Goal: Task Accomplishment & Management: Manage account settings

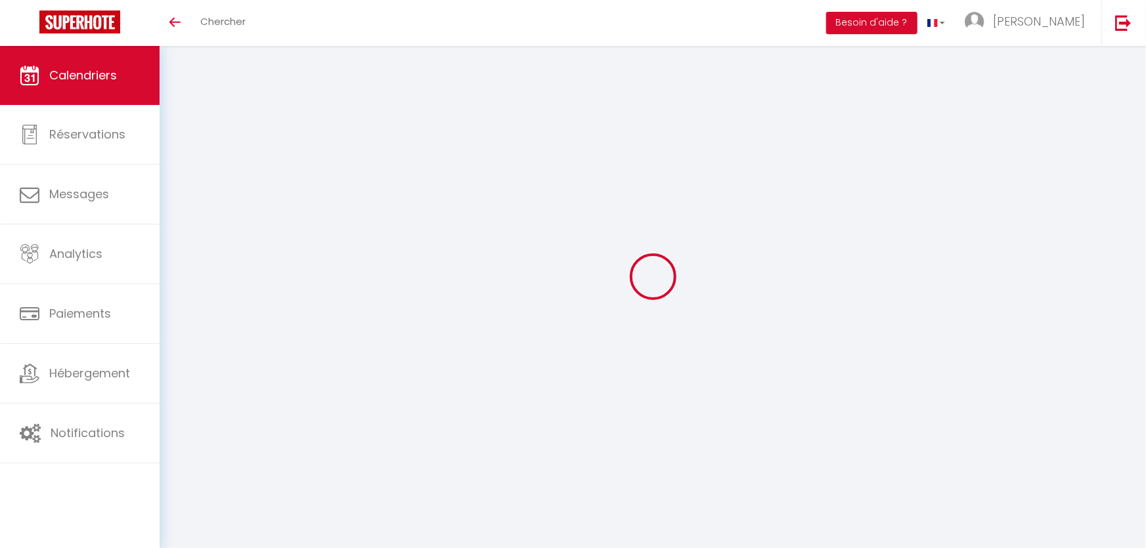
select select
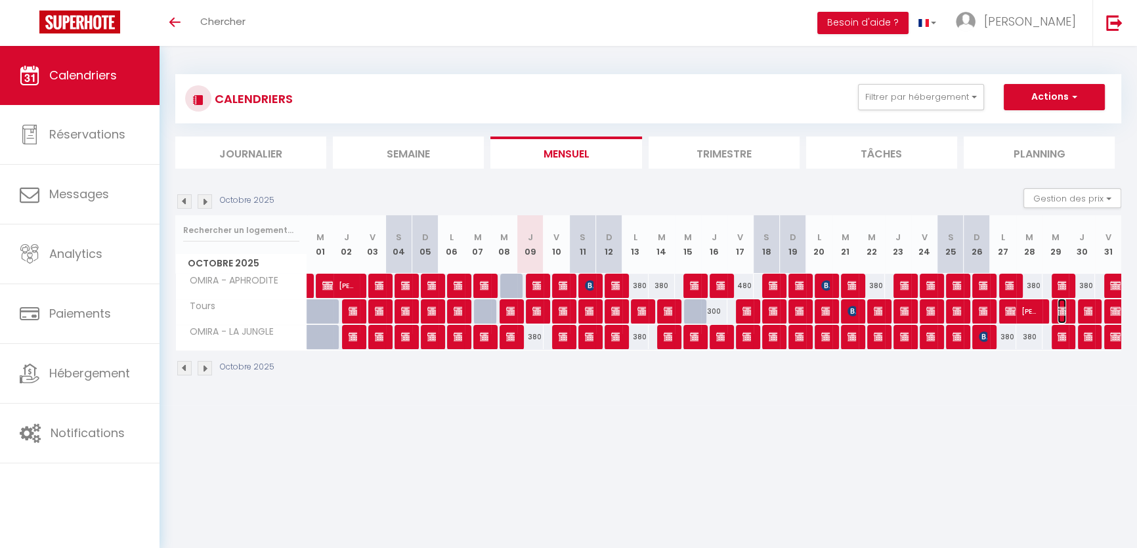
click at [1060, 306] on img at bounding box center [1063, 311] width 11 height 11
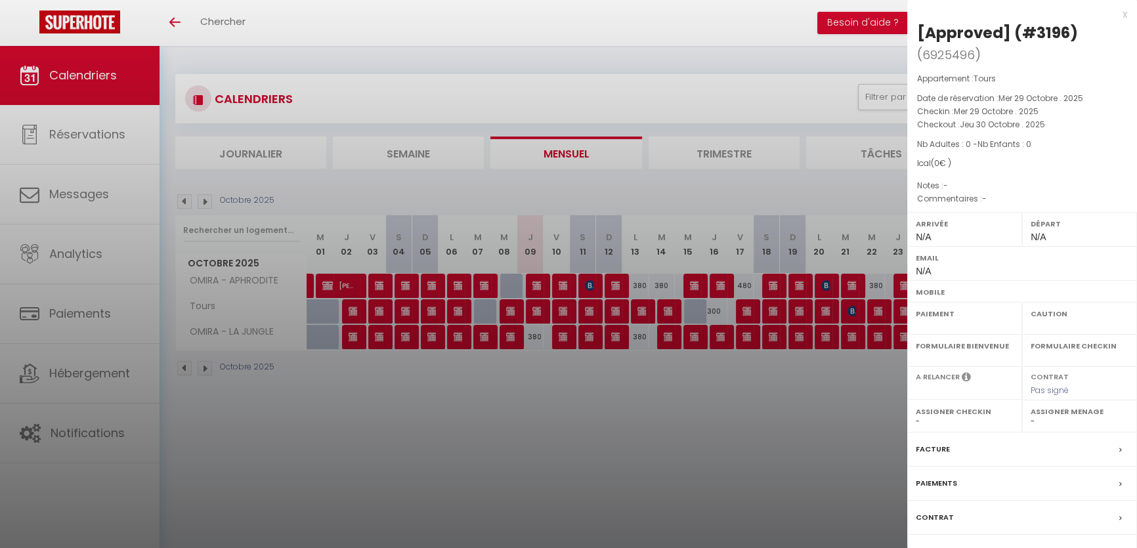
select select "OK"
select select "KO"
select select "0"
select select "1"
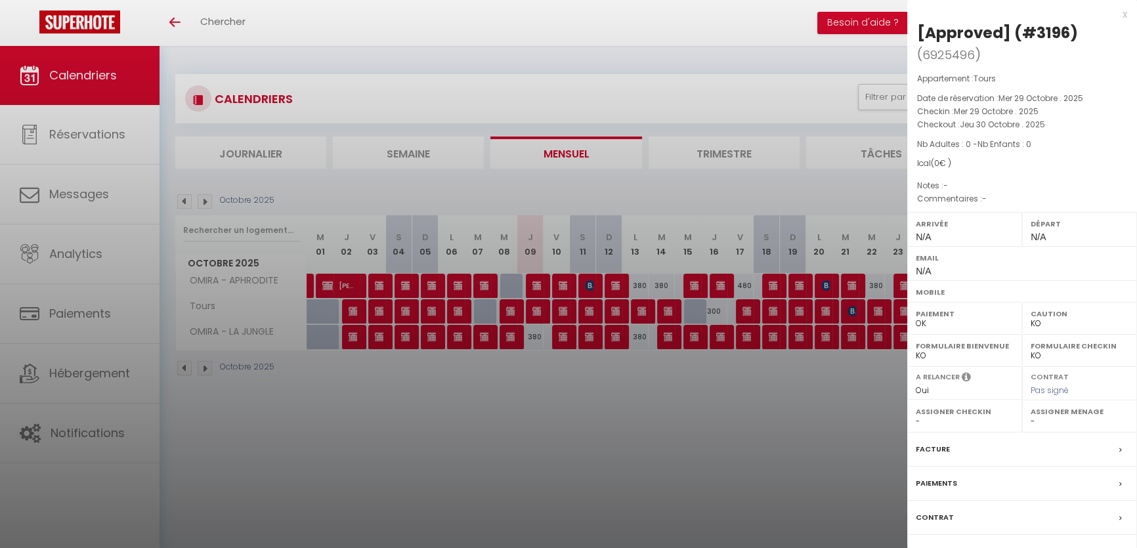
select select
